Goal: Transaction & Acquisition: Download file/media

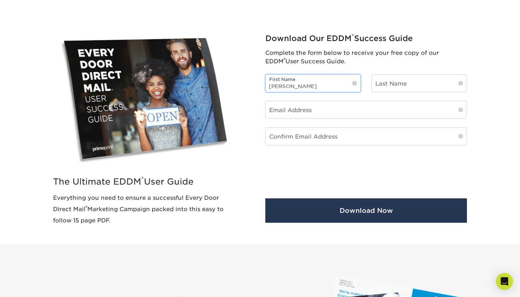
type input "jessica"
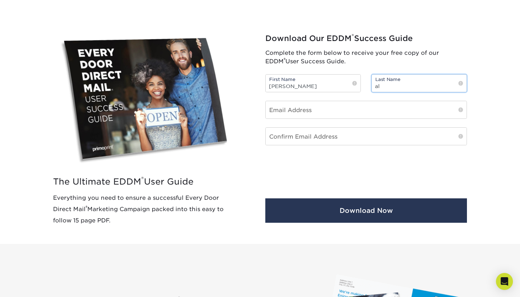
type input "a"
type input "cruz"
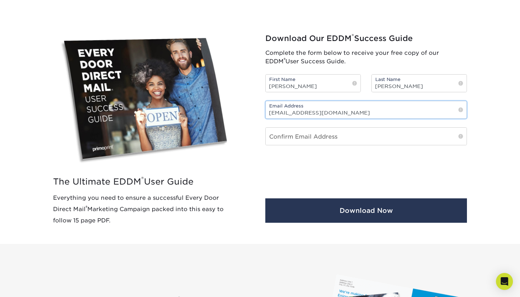
type input "aleeydacruz@gmail.com"
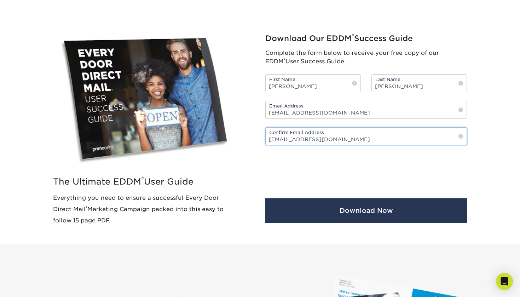
type input "aleeydacruz@gmail.com"
click at [366, 211] on button "Download Now" at bounding box center [366, 210] width 202 height 24
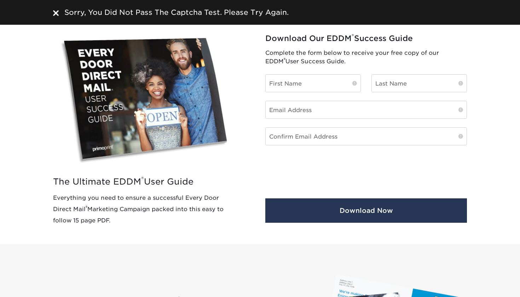
scroll to position [263, 0]
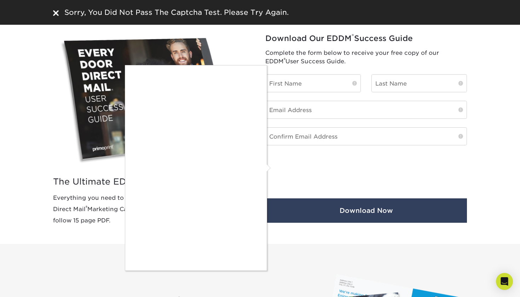
click at [339, 209] on div at bounding box center [260, 148] width 520 height 297
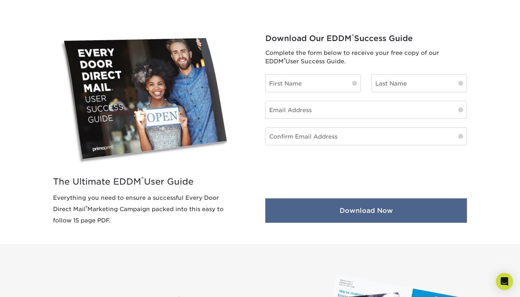
click at [304, 206] on button "Download Now" at bounding box center [366, 210] width 202 height 24
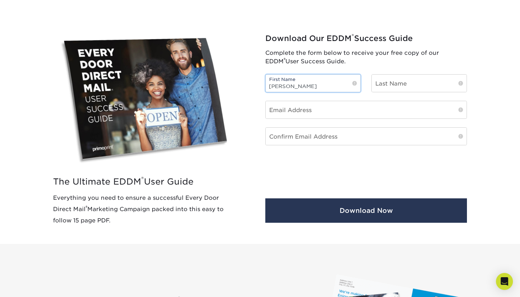
type input "jessica"
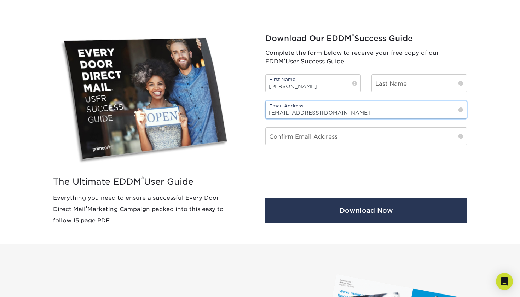
click at [333, 116] on input "aleeydacruz@gmail.com" at bounding box center [366, 109] width 201 height 17
type input "aleeydacruz@gmail.com"
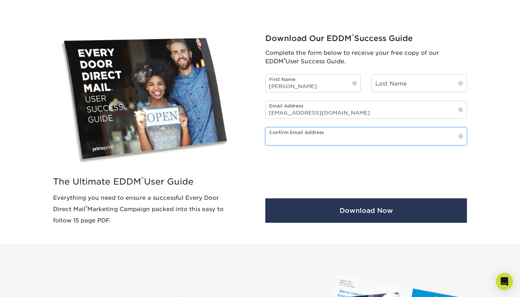
paste input "aleeydacruz@gmail.com"
type input "aleeydacruz@gmail.com"
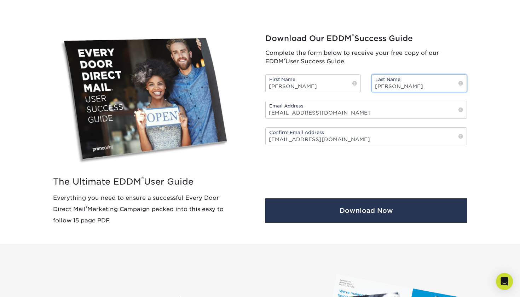
type input "cruz"
click at [366, 211] on button "Download Now" at bounding box center [366, 210] width 202 height 24
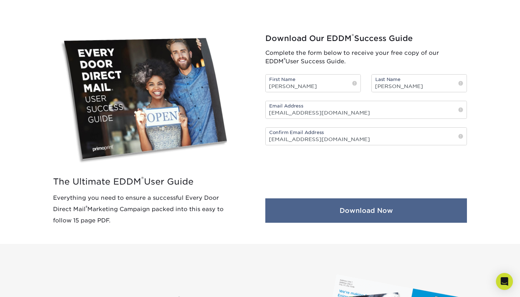
click at [392, 208] on button "Download Now" at bounding box center [366, 210] width 202 height 24
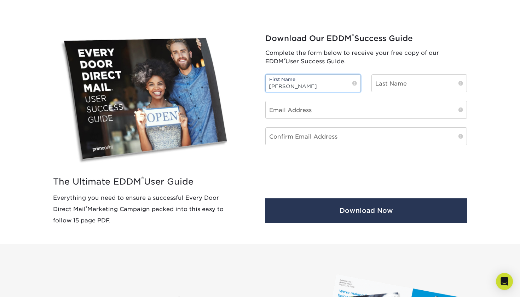
type input "liz"
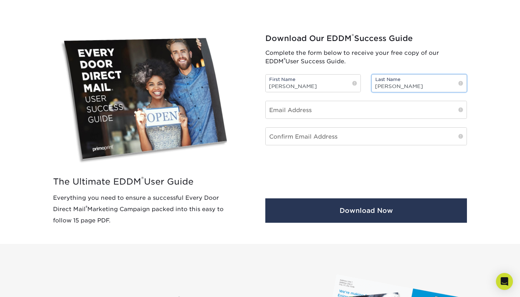
type input "alvarez"
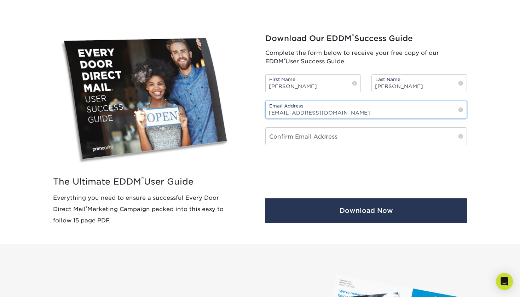
click at [344, 116] on input "lizethalvarez936@gmail.com" at bounding box center [366, 109] width 201 height 17
type input "lizethalvarez936@gmail.com"
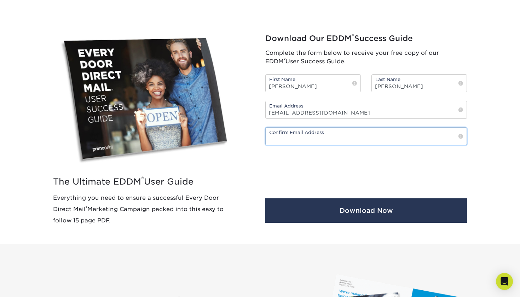
paste input "lizethalvarez936@gmail.com"
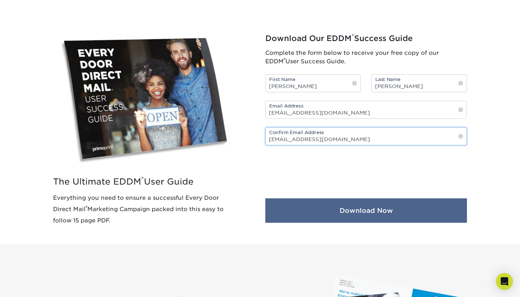
type input "lizethalvarez936@gmail.com"
click at [348, 211] on button "Download Now" at bounding box center [366, 210] width 202 height 24
